Goal: Task Accomplishment & Management: Manage account settings

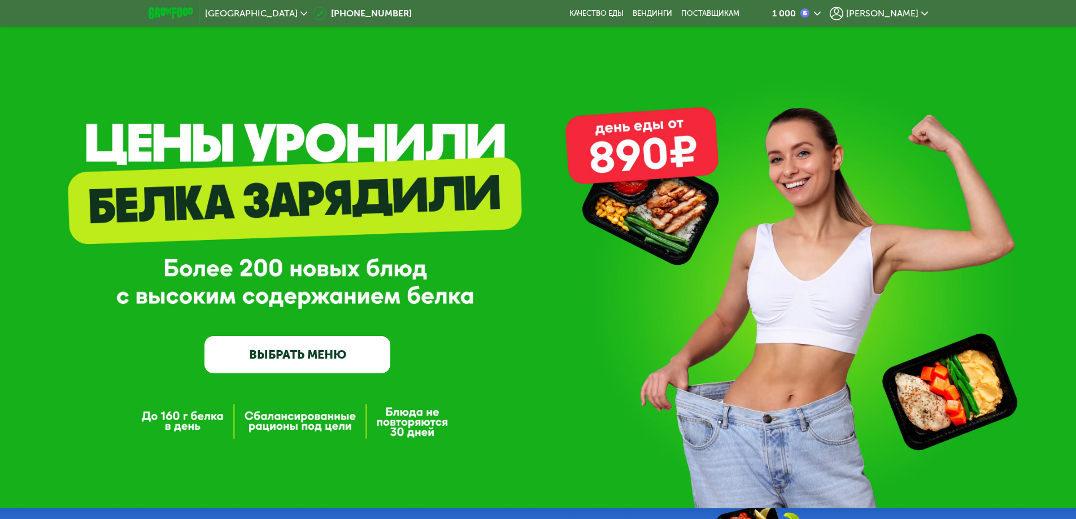
click at [909, 11] on span "[PERSON_NAME]" at bounding box center [882, 13] width 72 height 9
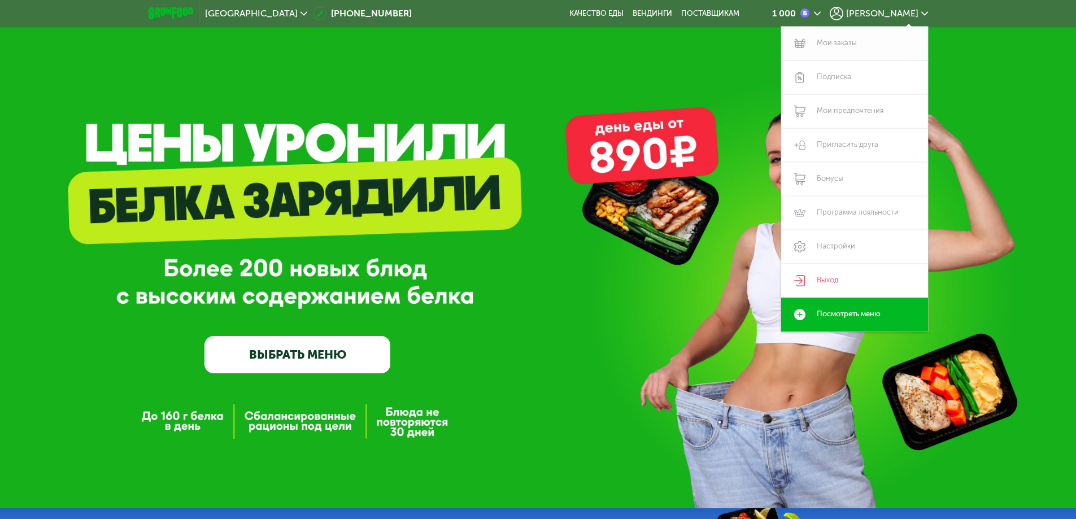
click at [854, 37] on link "Мои заказы" at bounding box center [854, 44] width 147 height 34
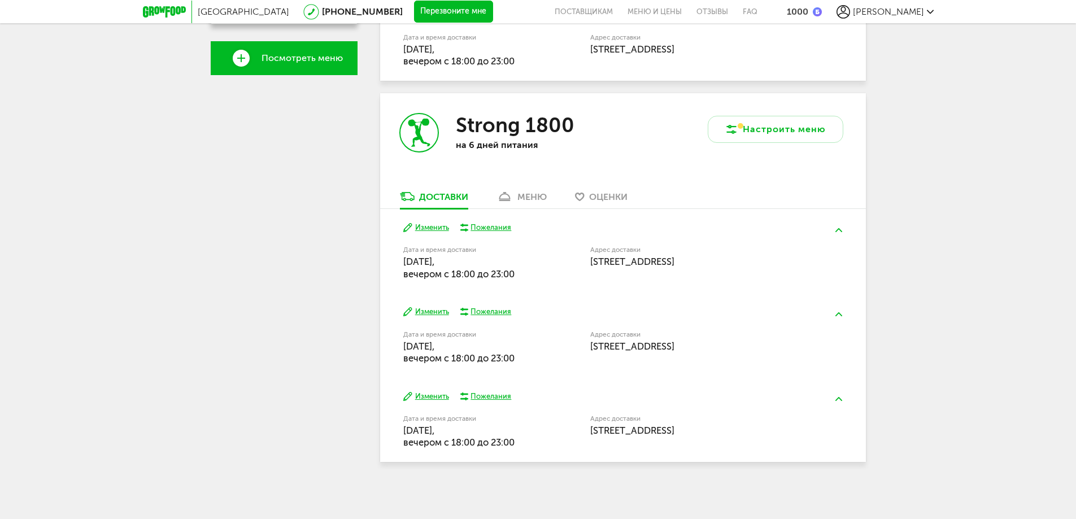
scroll to position [370, 0]
click at [445, 227] on button "Изменить" at bounding box center [426, 227] width 46 height 11
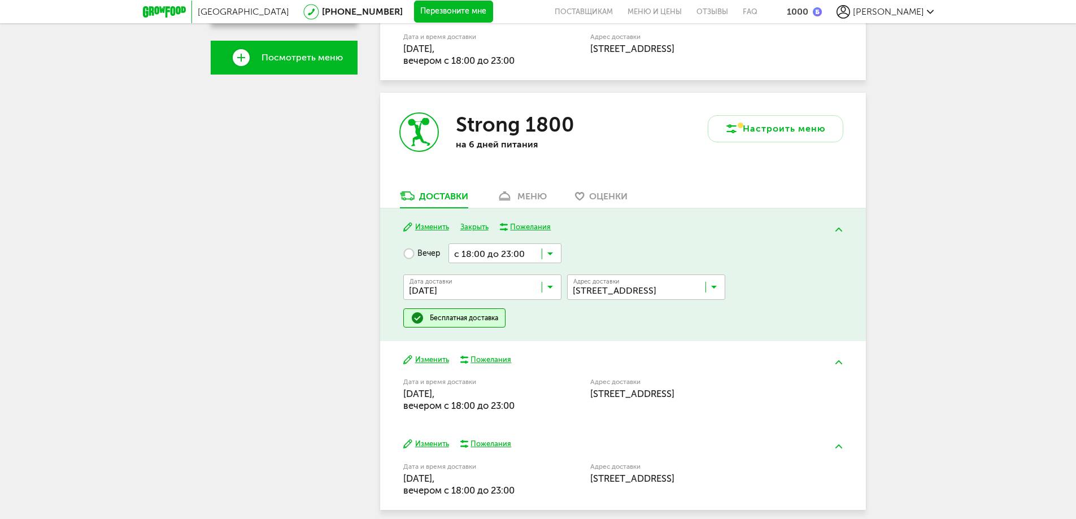
click at [538, 290] on input "Search for option" at bounding box center [485, 289] width 158 height 19
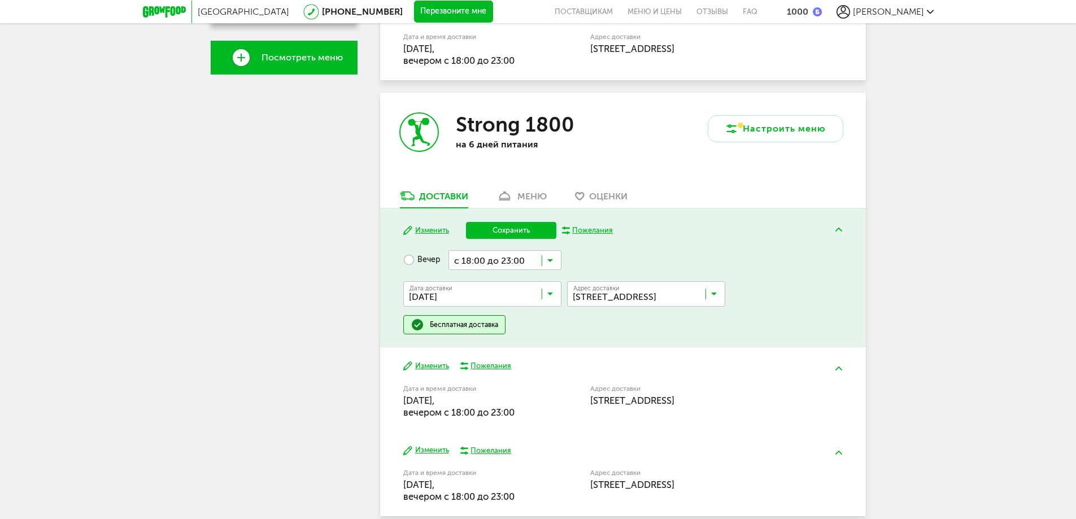
click at [469, 375] on ul "[DATE] сентября, [DATE], [DATE], [DATE], [DATE], [DATE], [DATE], [GEOGRAPHIC_DA…" at bounding box center [482, 420] width 158 height 226
click at [518, 231] on button "Сохранить" at bounding box center [511, 230] width 90 height 17
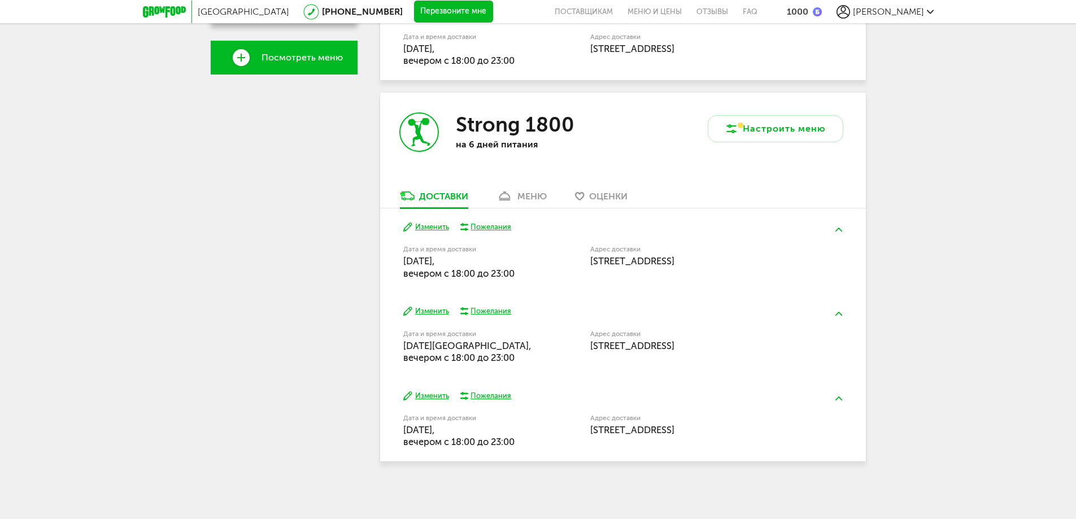
click at [437, 311] on button "Изменить" at bounding box center [426, 311] width 46 height 11
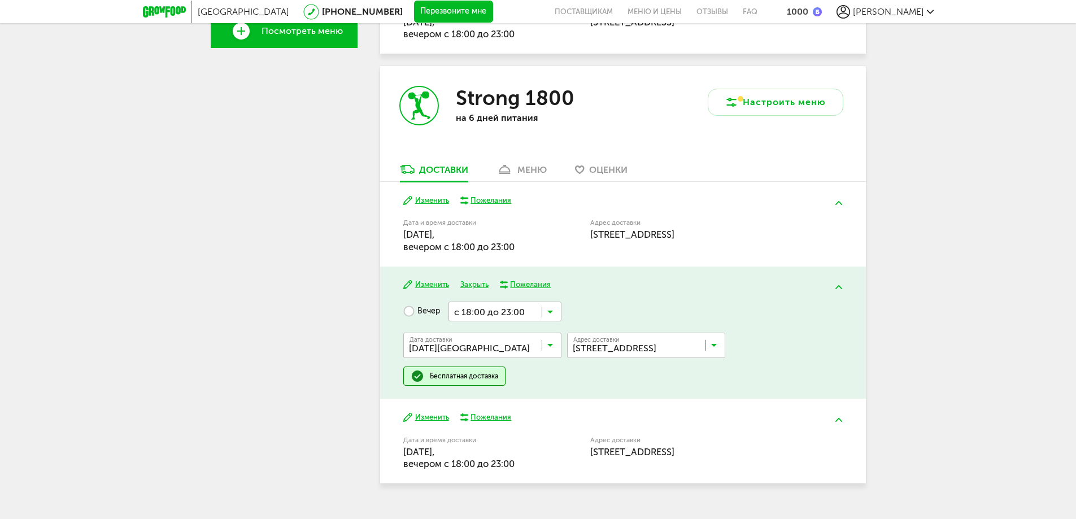
scroll to position [418, 0]
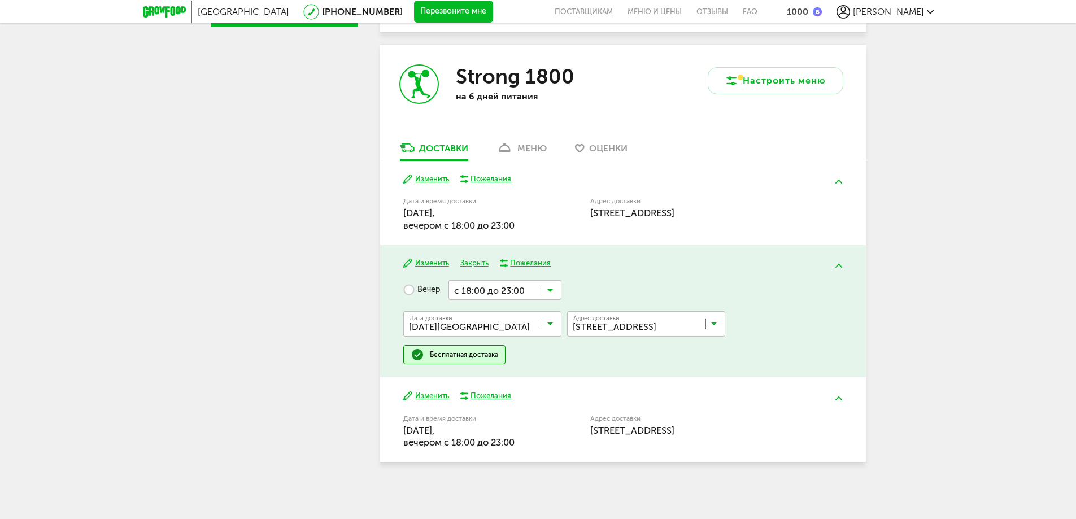
click at [540, 321] on input "Search for option" at bounding box center [485, 326] width 158 height 19
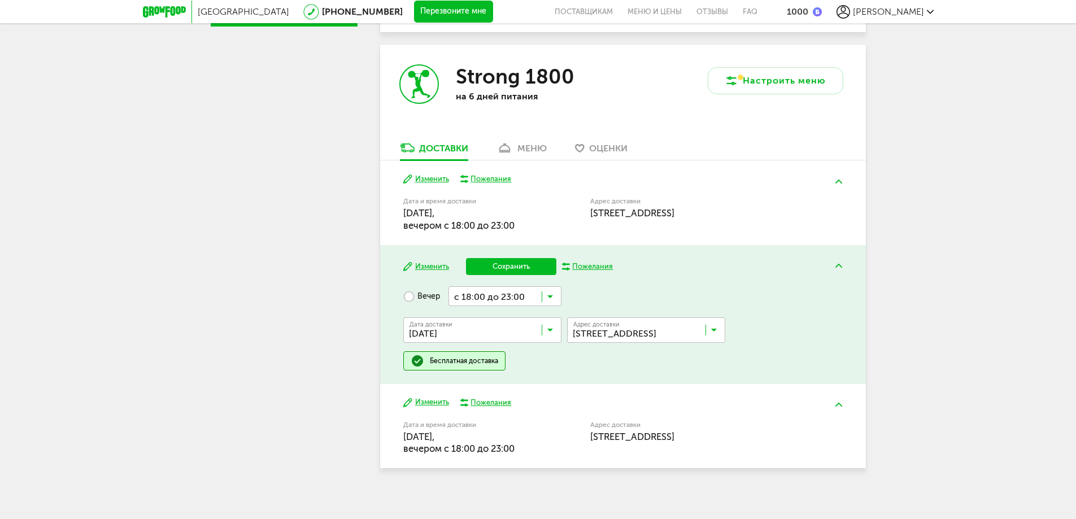
click at [493, 369] on span "[DATE]" at bounding box center [482, 380] width 157 height 24
click at [515, 265] on button "Сохранить" at bounding box center [511, 266] width 90 height 17
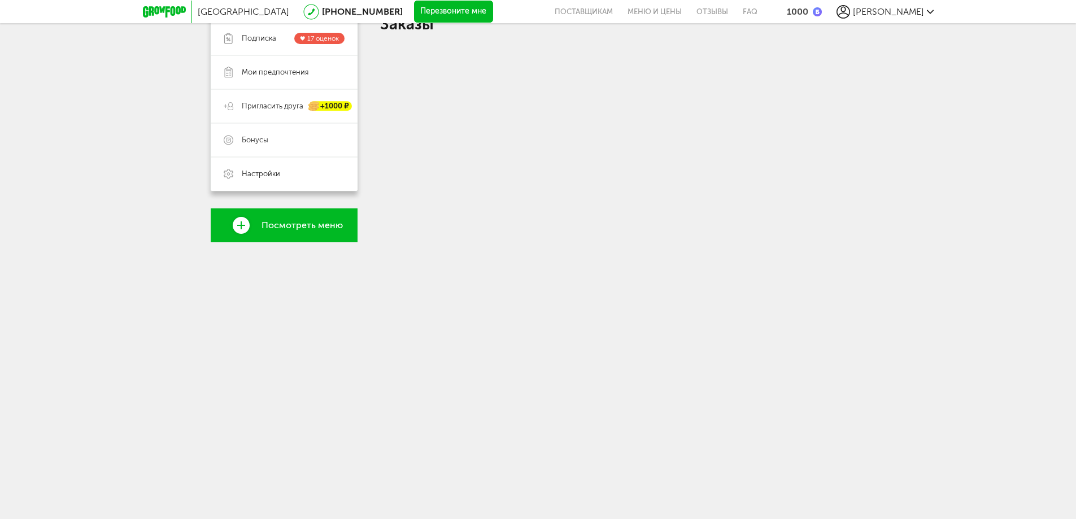
scroll to position [370, 0]
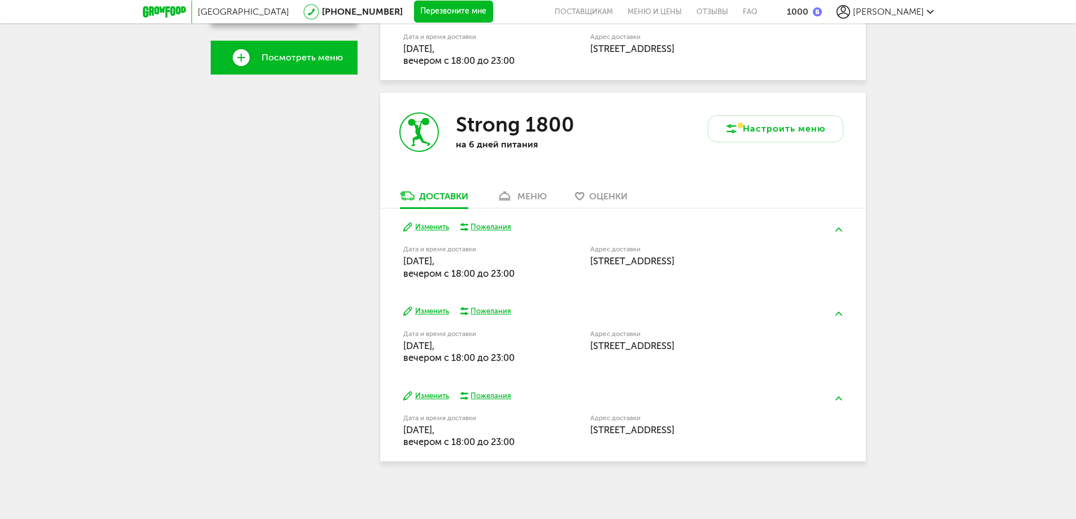
click at [440, 398] on button "Изменить" at bounding box center [426, 396] width 46 height 11
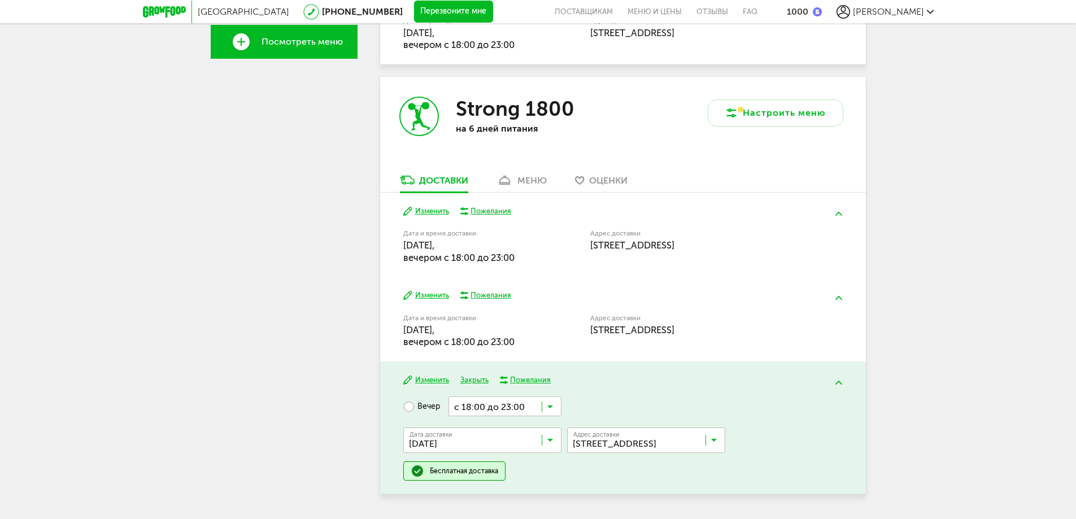
scroll to position [418, 0]
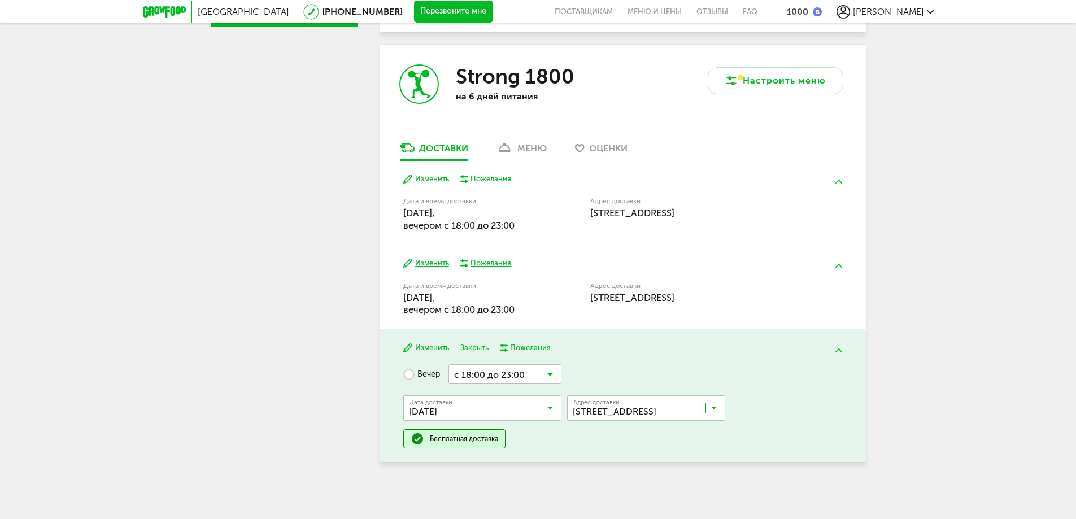
click at [502, 403] on input "Search for option" at bounding box center [485, 410] width 158 height 19
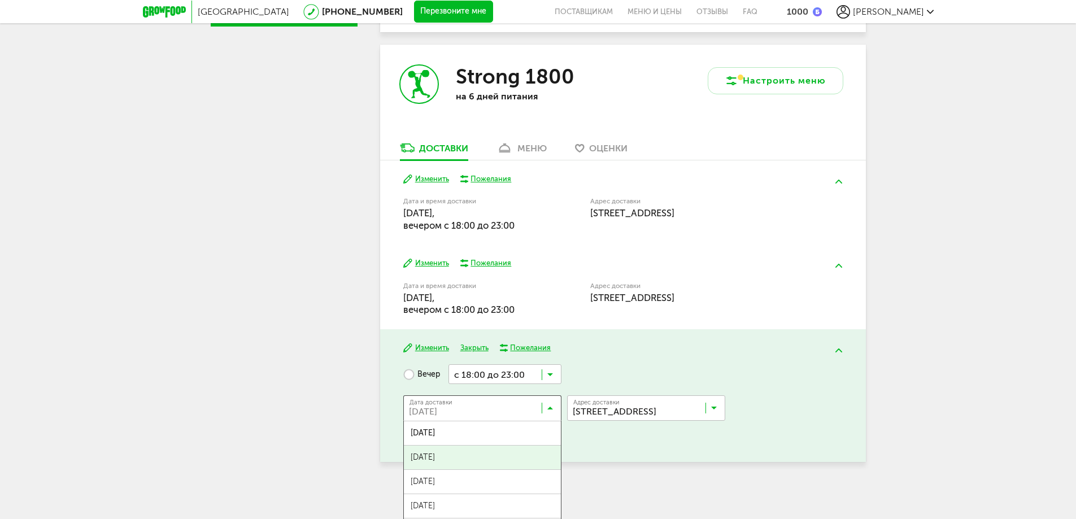
click at [466, 455] on span "[DATE]" at bounding box center [482, 458] width 157 height 24
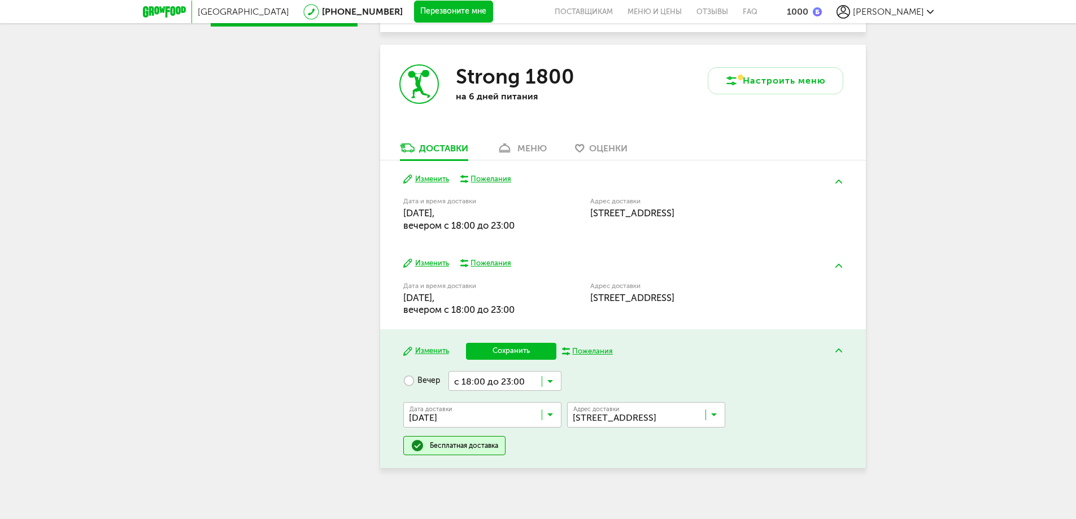
click at [518, 352] on button "Сохранить" at bounding box center [511, 351] width 90 height 17
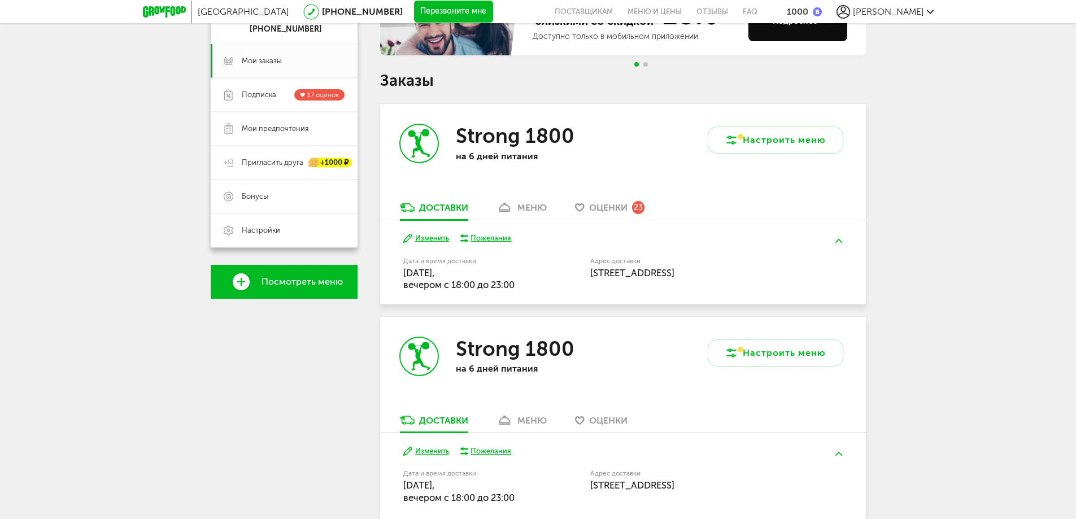
scroll to position [144, 0]
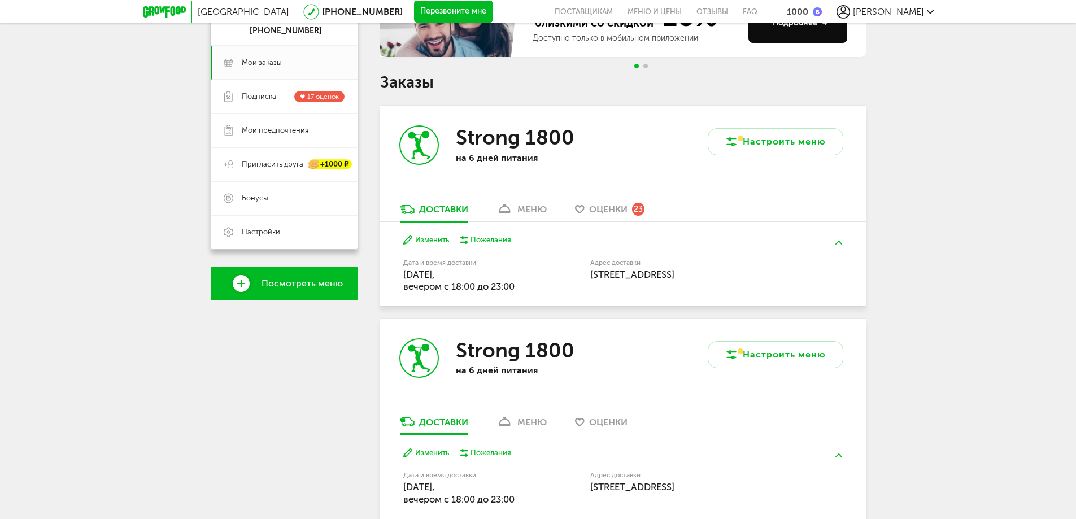
click at [527, 215] on div "меню" at bounding box center [531, 209] width 29 height 11
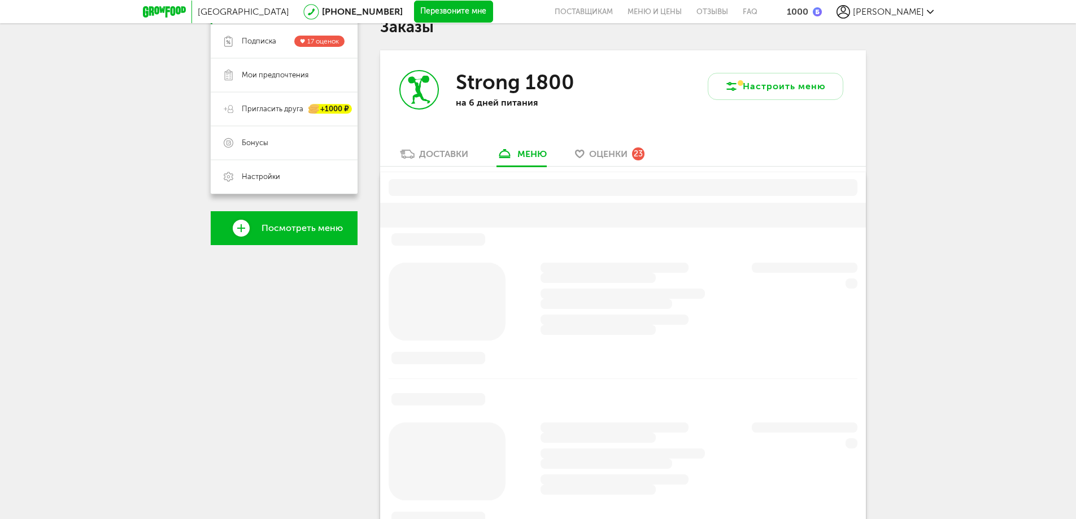
scroll to position [221, 0]
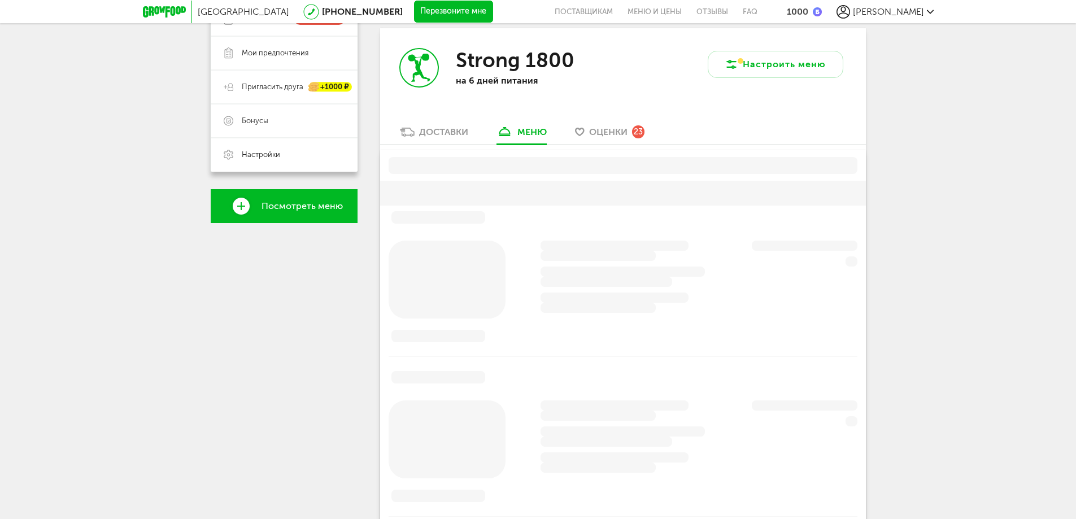
click at [447, 133] on div "Доставки" at bounding box center [443, 132] width 49 height 11
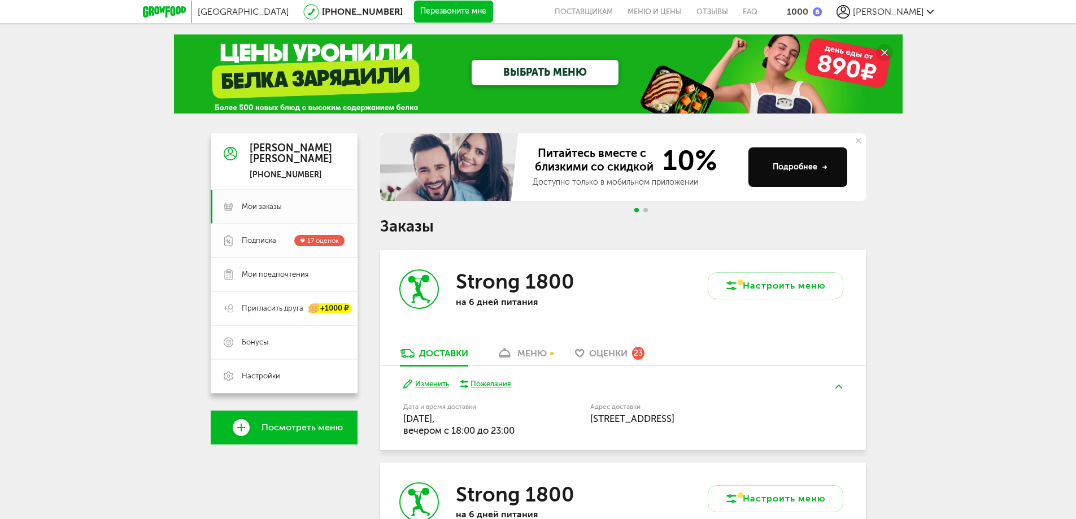
click at [268, 240] on span "Подписка" at bounding box center [259, 241] width 34 height 10
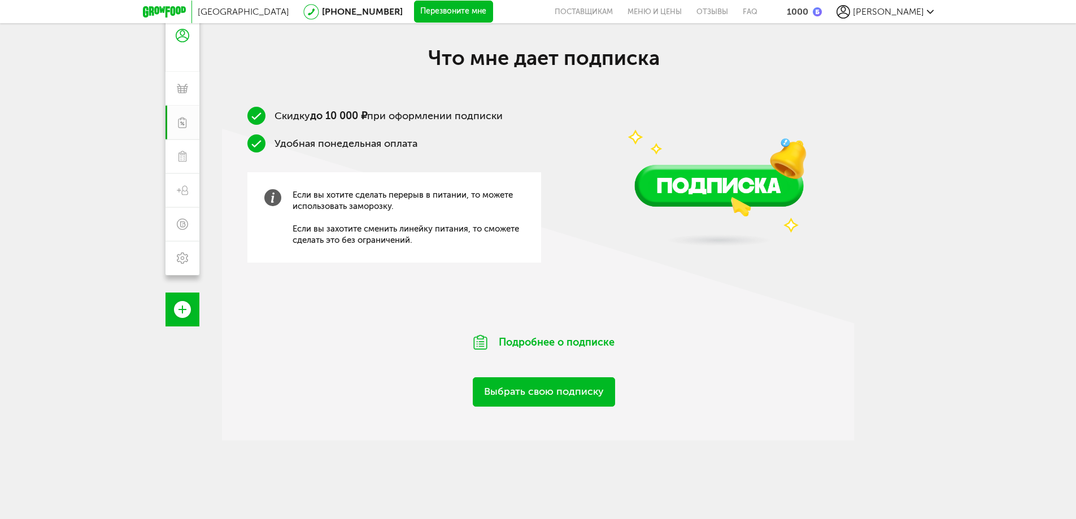
scroll to position [113, 0]
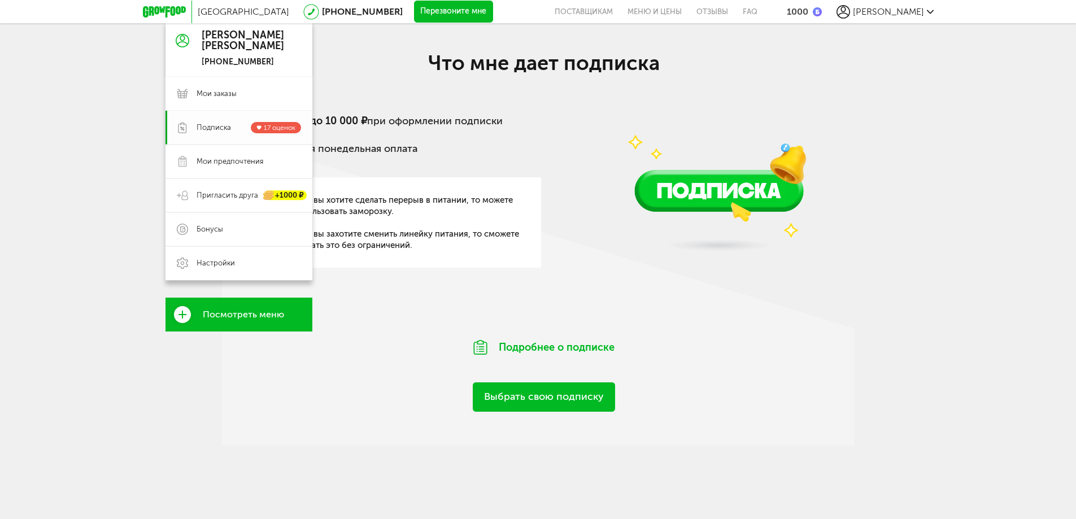
click at [277, 120] on link "Подписка 17 оценок" at bounding box center [239, 128] width 147 height 34
click at [229, 156] on span "Мои предпочтения" at bounding box center [230, 161] width 67 height 10
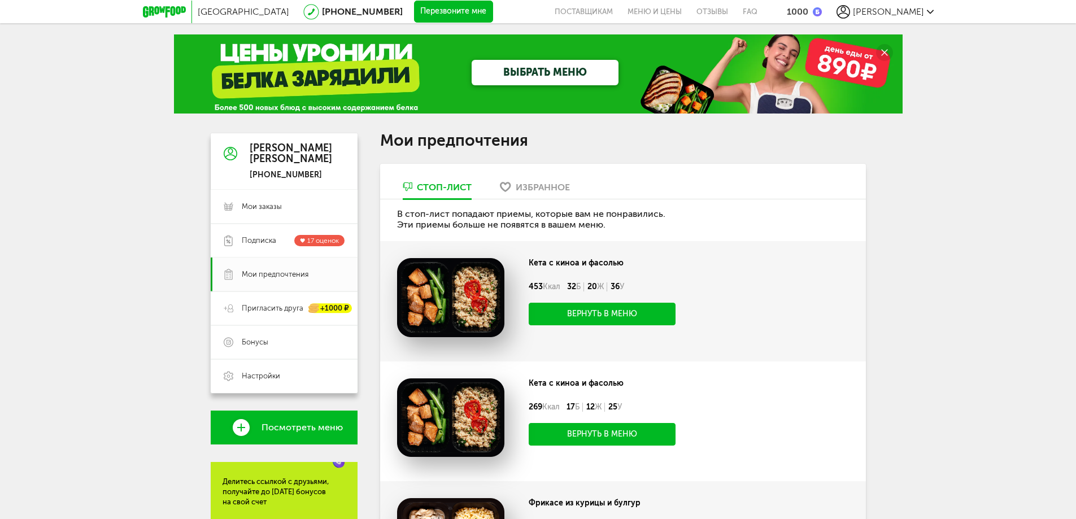
click at [530, 191] on div "Избранное" at bounding box center [543, 187] width 54 height 11
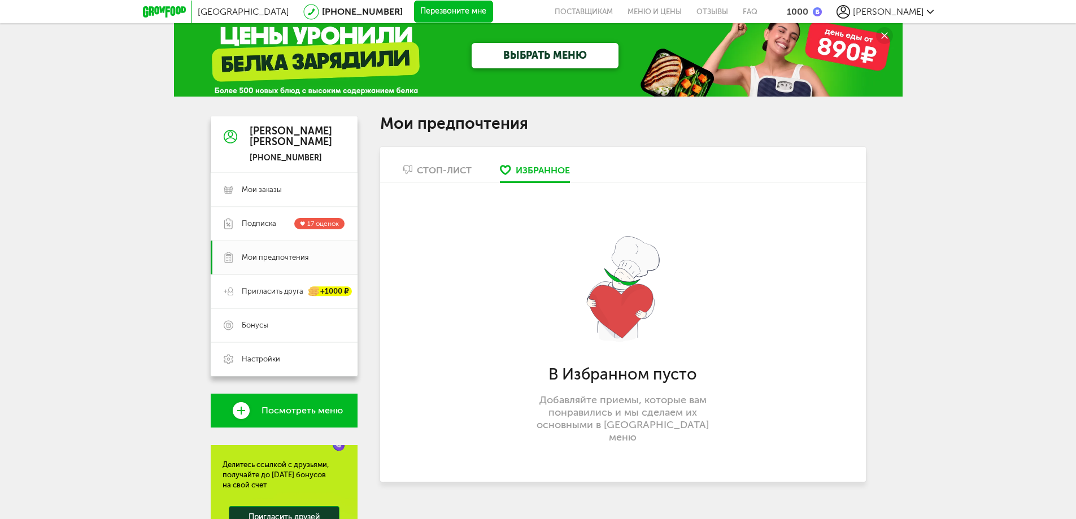
scroll to position [56, 0]
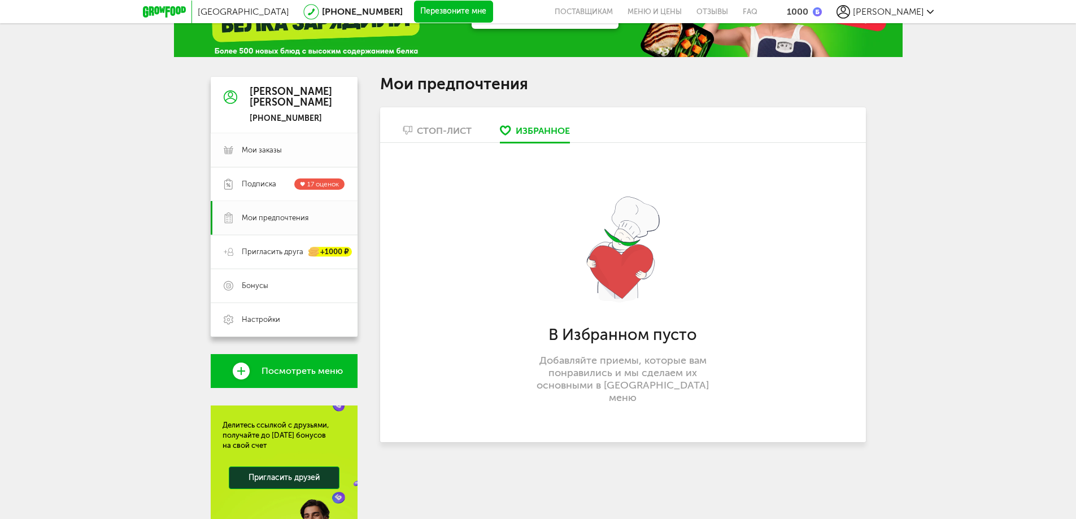
click at [260, 149] on span "Мои заказы" at bounding box center [262, 150] width 40 height 10
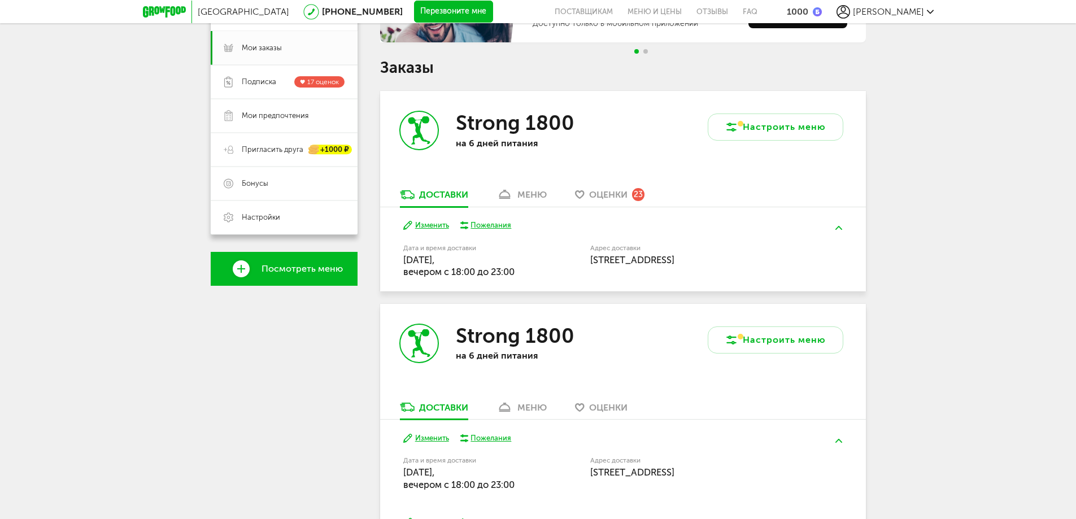
scroll to position [113, 0]
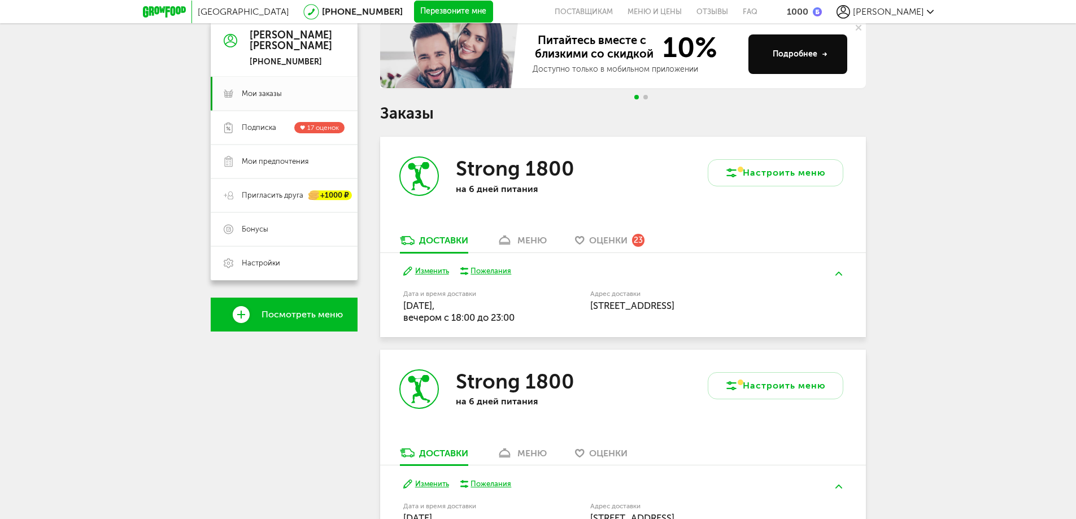
click at [598, 242] on span "Оценки" at bounding box center [608, 240] width 38 height 11
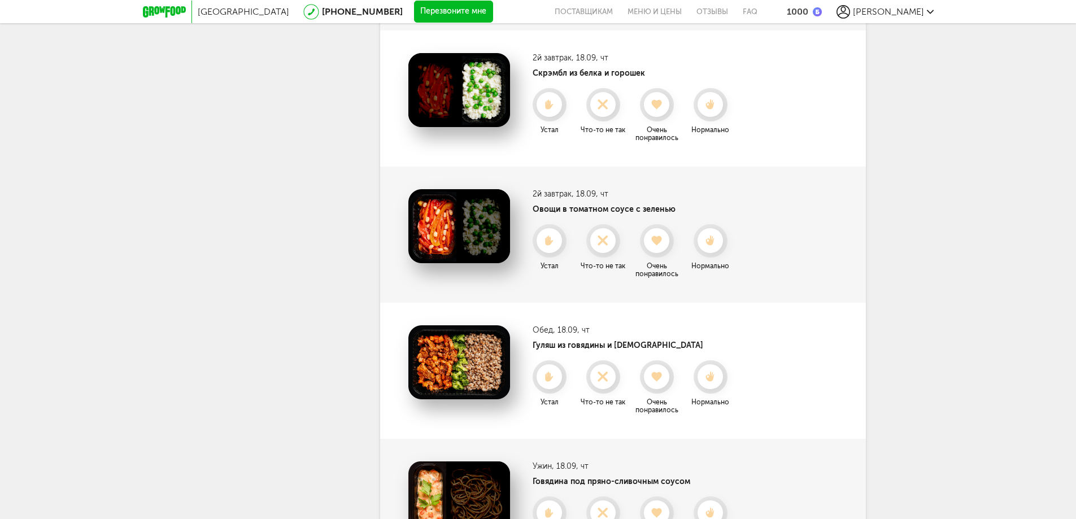
scroll to position [506, 0]
